Goal: Task Accomplishment & Management: Manage account settings

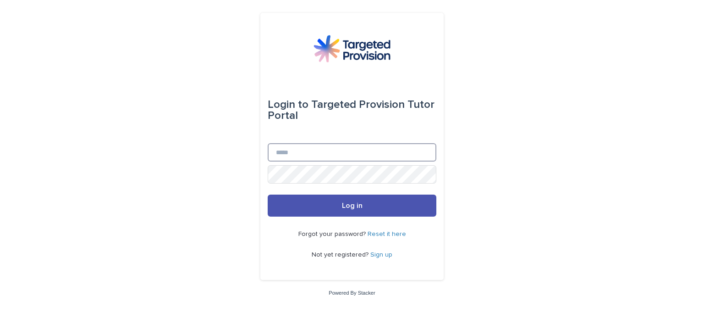
click at [305, 154] on input "Email" at bounding box center [352, 152] width 169 height 18
type input "**********"
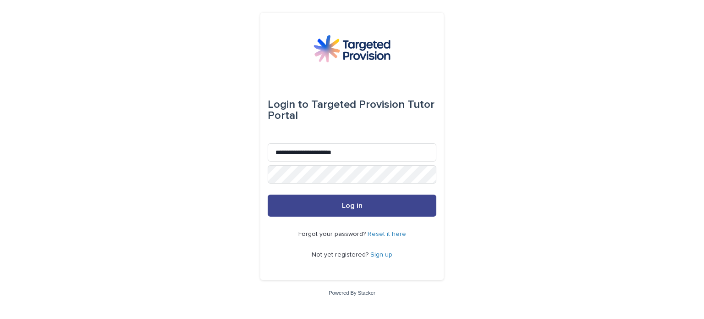
click at [359, 204] on span "Log in" at bounding box center [352, 205] width 21 height 7
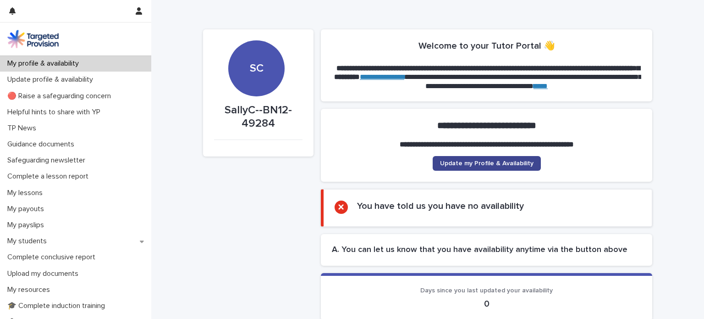
click at [484, 162] on span "Update my Profile & Availability" at bounding box center [487, 163] width 94 height 6
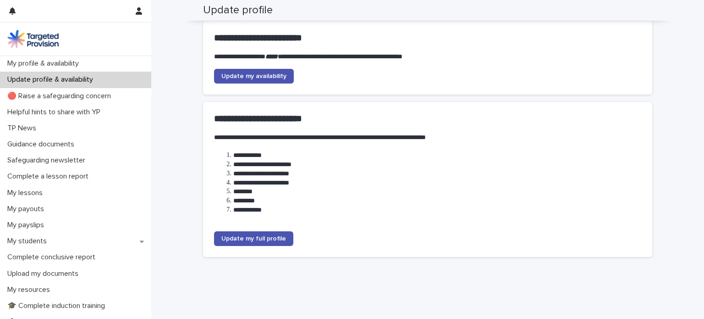
scroll to position [116, 0]
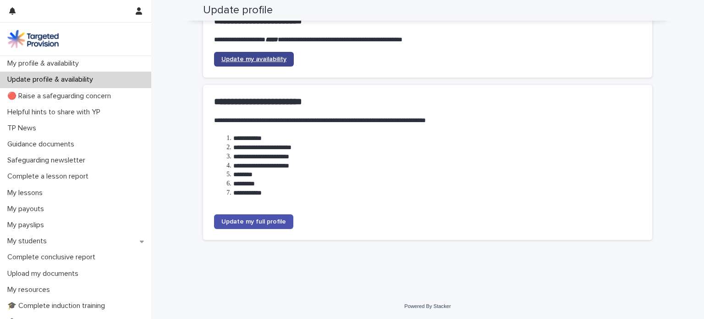
click at [238, 55] on link "Update my availability" at bounding box center [254, 59] width 80 height 15
